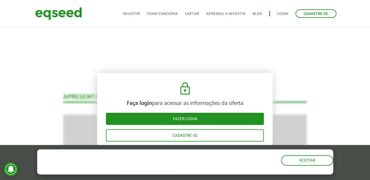
scroll to position [555, 0]
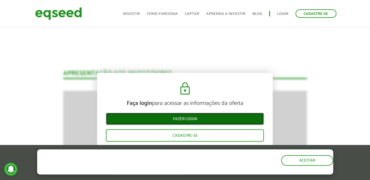
click at [172, 116] on link "Fazer login" at bounding box center [185, 119] width 158 height 12
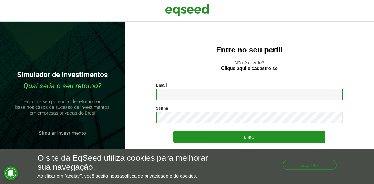
click at [189, 90] on input "Email *" at bounding box center [249, 94] width 187 height 11
type input "**********"
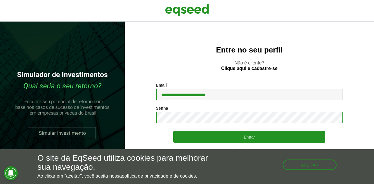
click at [173, 131] on button "Entrar" at bounding box center [249, 137] width 152 height 12
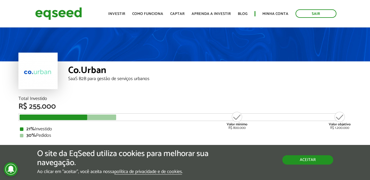
click at [304, 159] on button "Aceitar" at bounding box center [307, 159] width 51 height 9
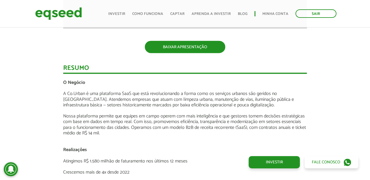
scroll to position [688, 0]
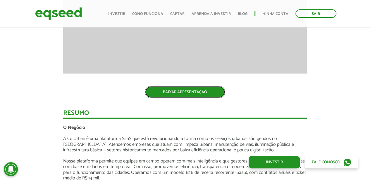
click at [177, 86] on link "BAIXAR APRESENTAÇÃO" at bounding box center [185, 92] width 80 height 12
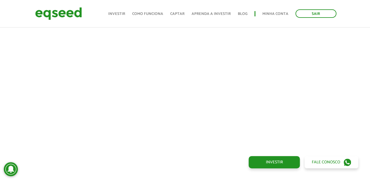
scroll to position [220, 0]
